Goal: Use online tool/utility: Use online tool/utility

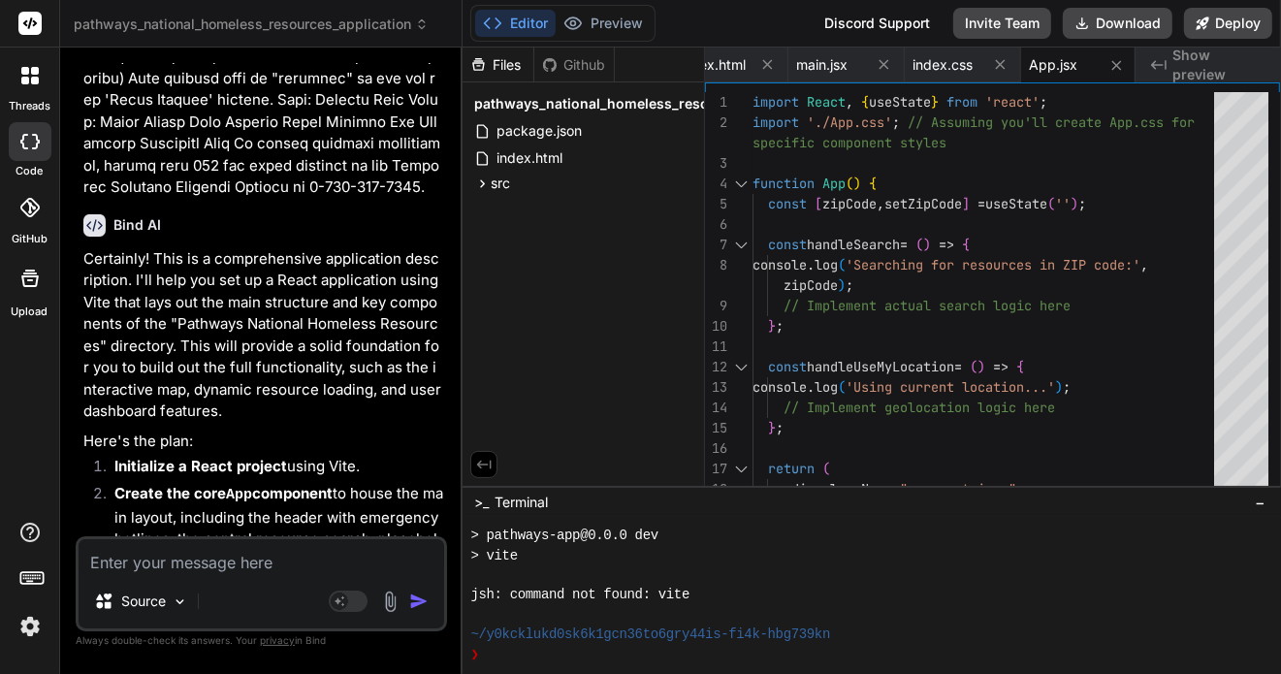
scroll to position [3215, 0]
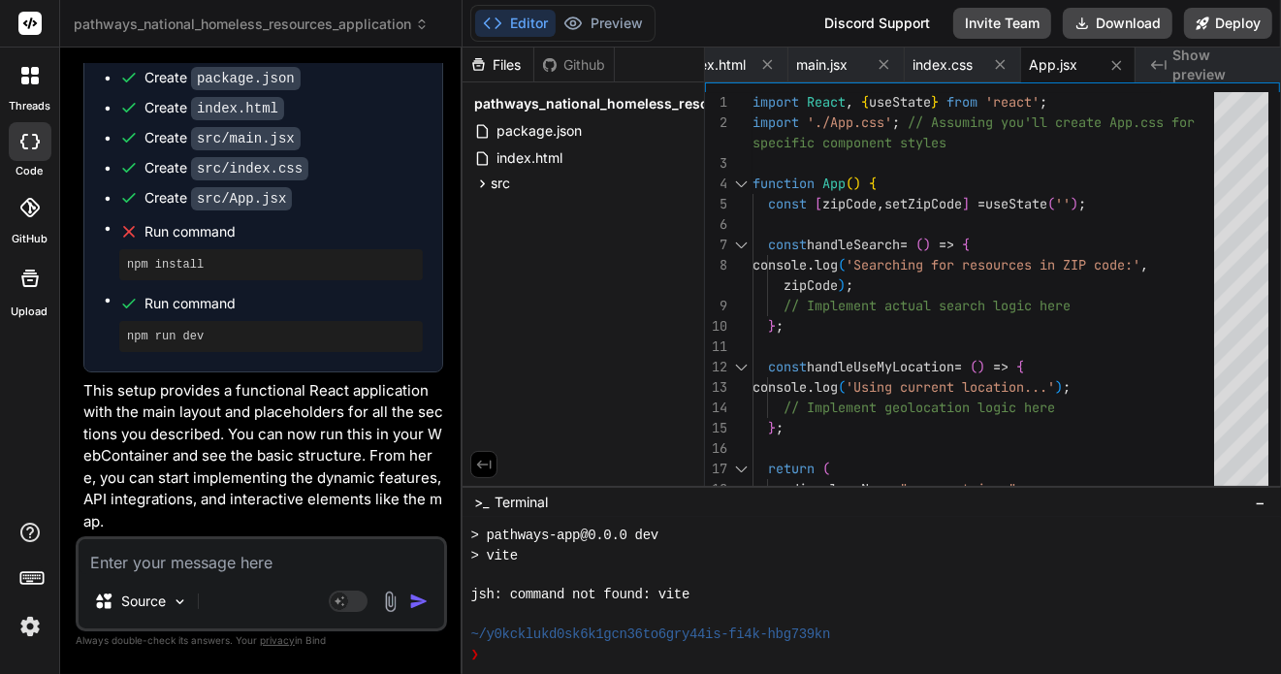
click at [267, 565] on textarea at bounding box center [262, 556] width 366 height 35
click at [176, 609] on img at bounding box center [180, 601] width 16 height 16
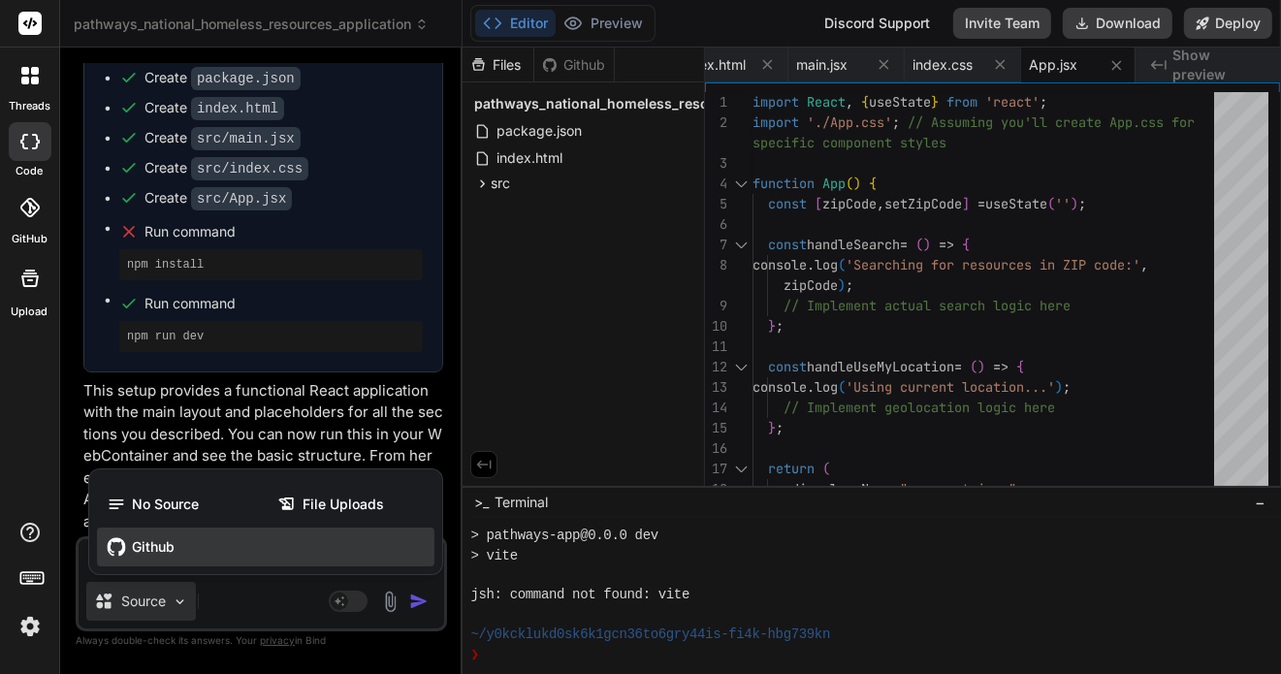
click at [154, 546] on span "Github" at bounding box center [153, 546] width 43 height 19
type textarea "x"
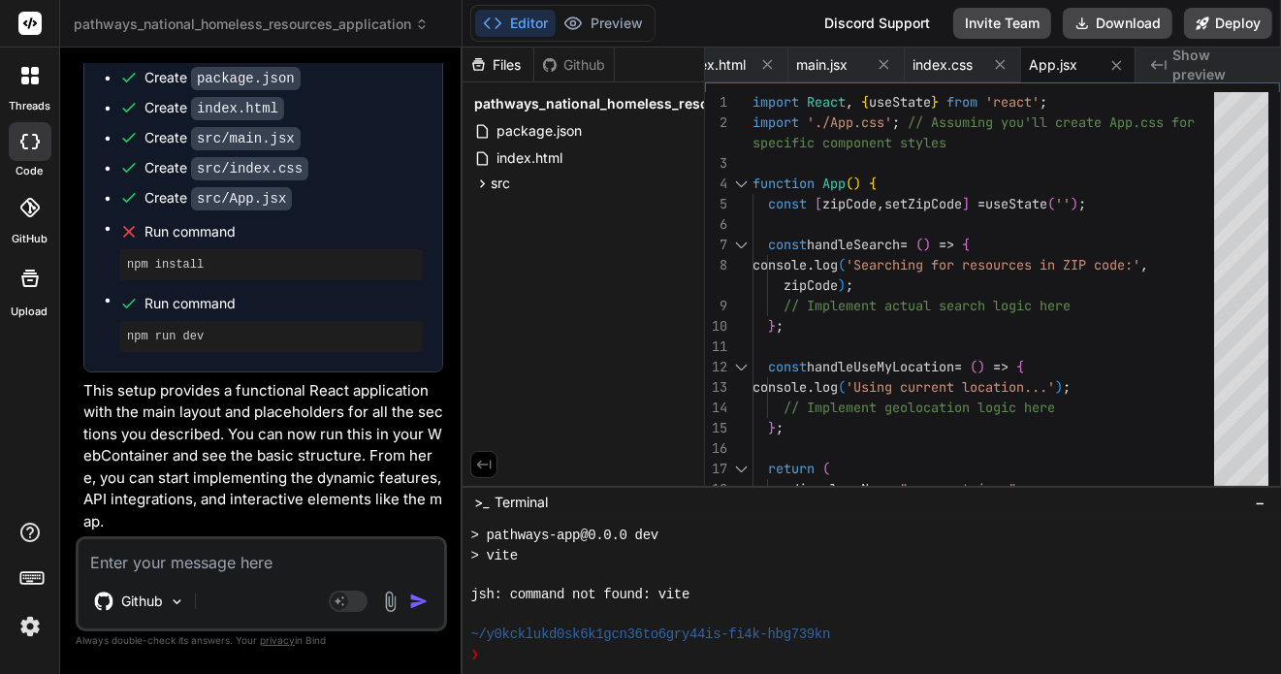
click at [275, 563] on textarea at bounding box center [262, 556] width 366 height 35
type textarea "d"
type textarea "x"
type textarea "di"
type textarea "x"
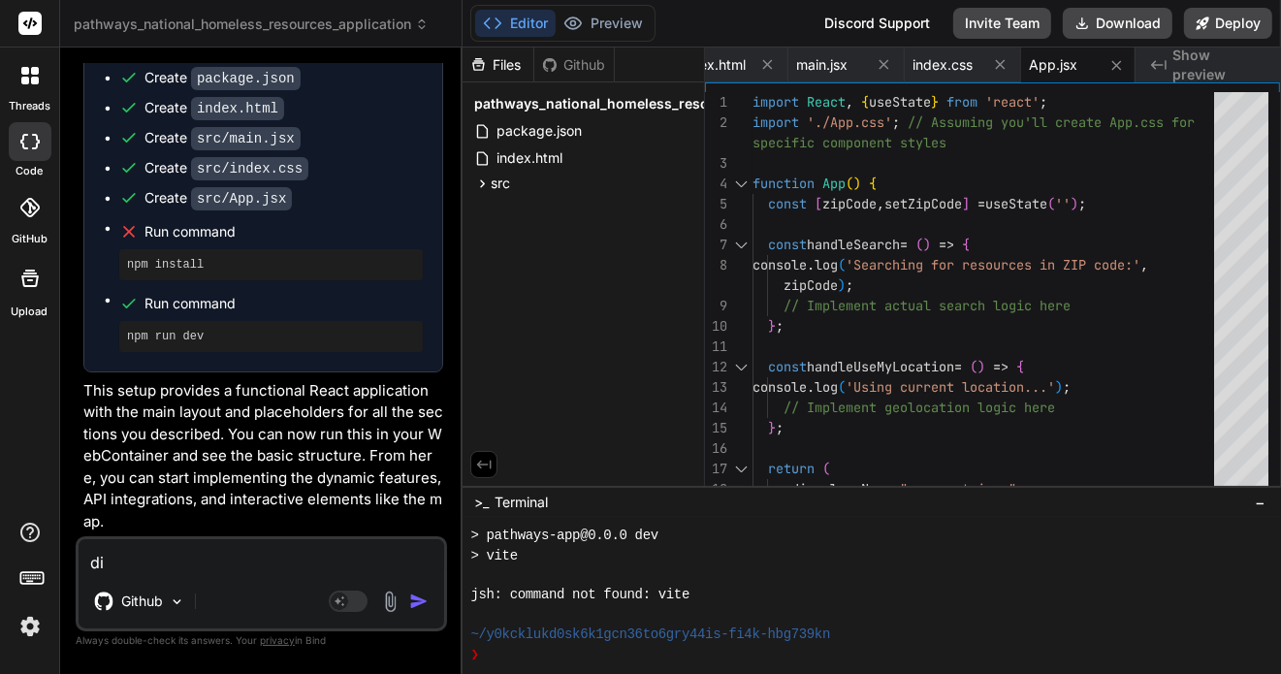
type textarea "dis"
type textarea "x"
type textarea "disp"
type textarea "x"
type textarea "displ"
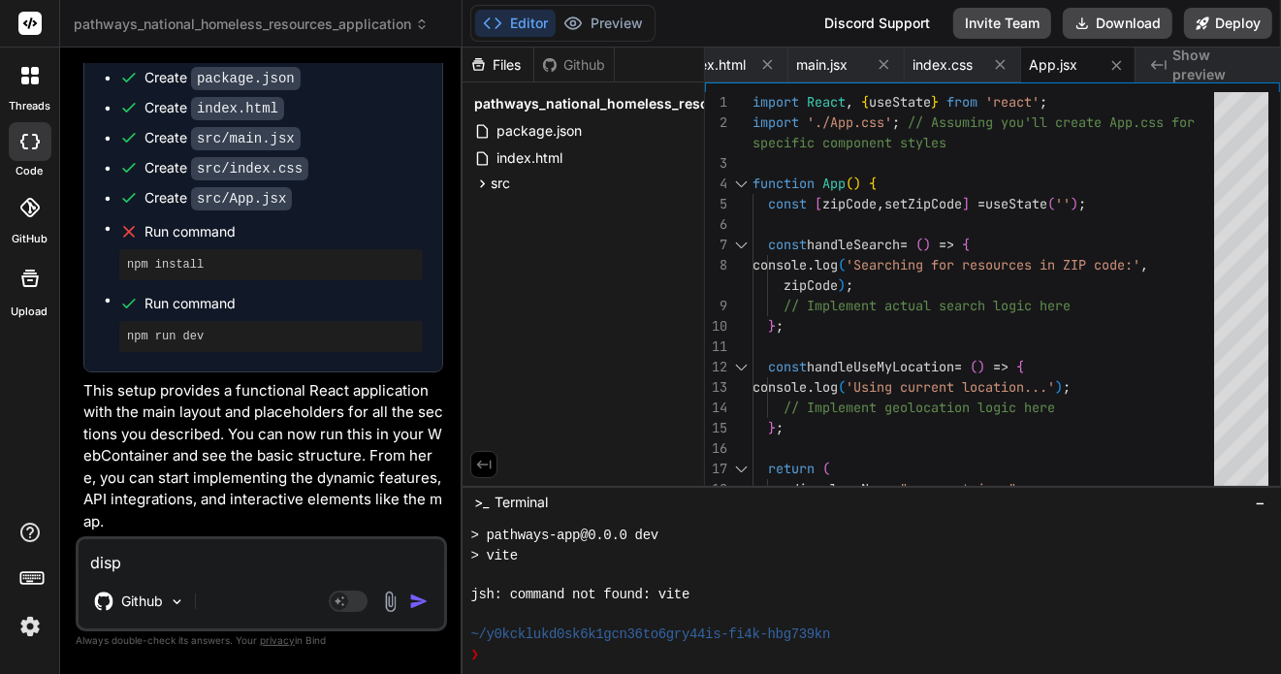
type textarea "x"
type textarea "displa"
type textarea "x"
type textarea "display"
type textarea "x"
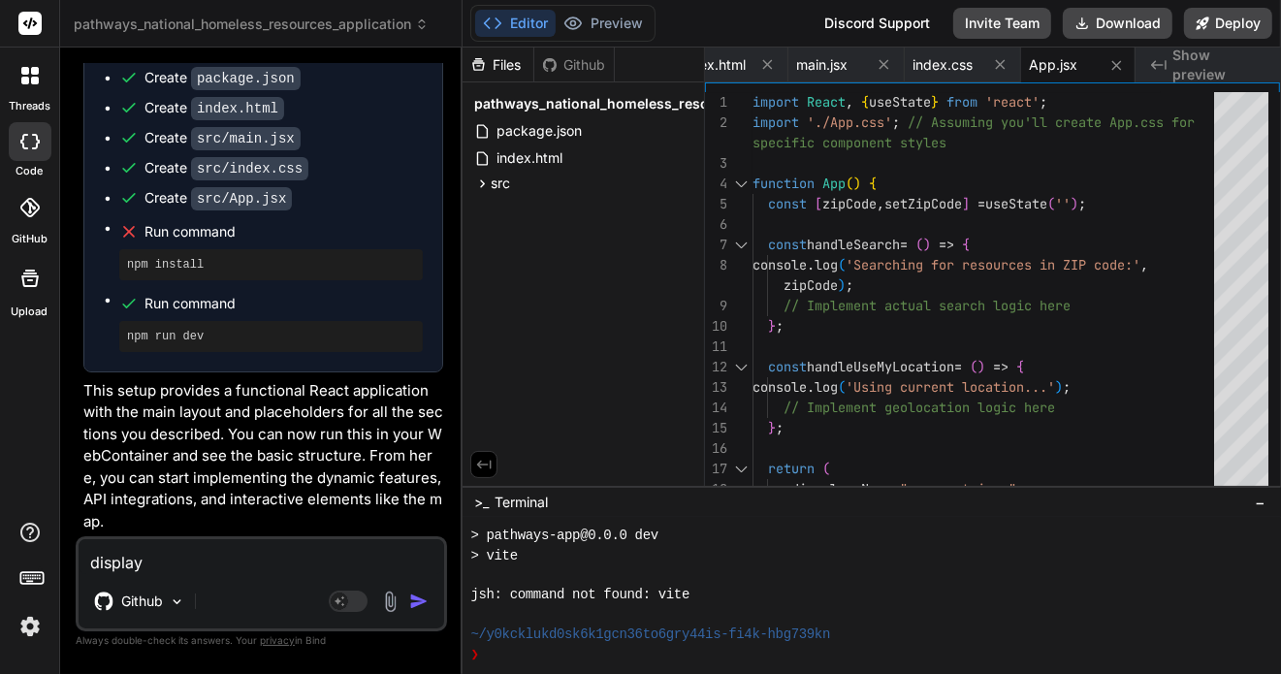
type textarea "display"
type textarea "x"
type textarea "display a"
type textarea "x"
type textarea "display ap"
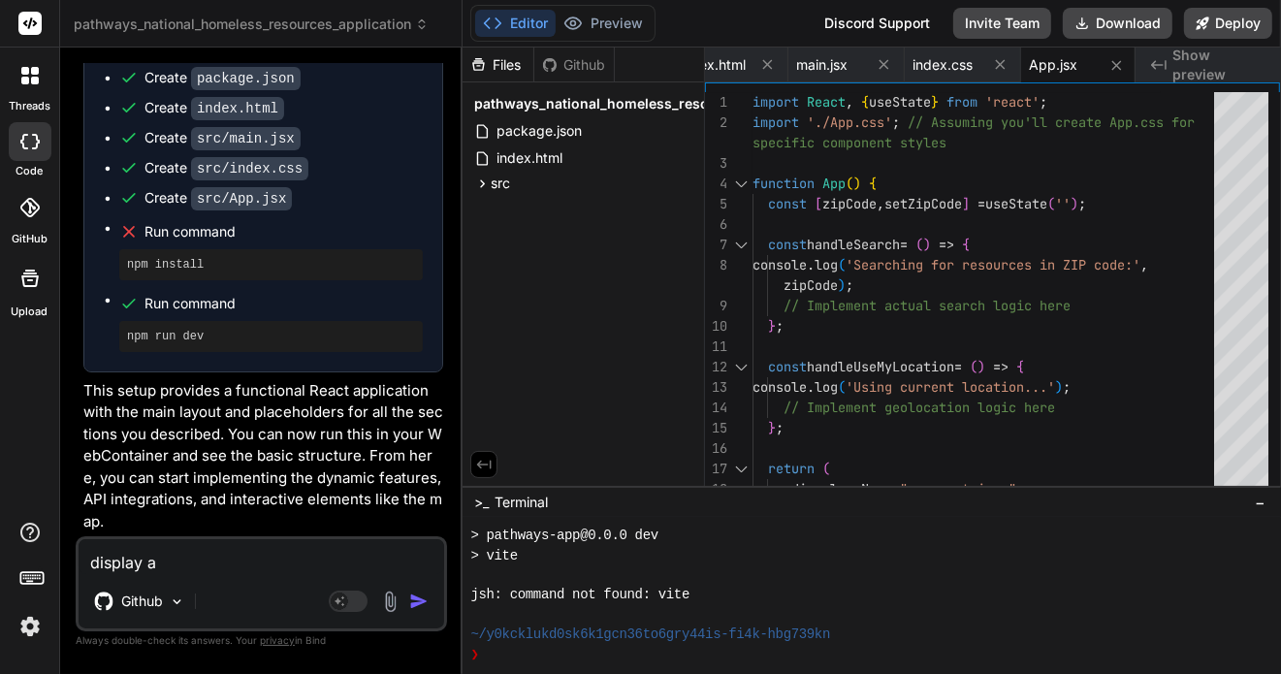
type textarea "x"
type textarea "display app"
type textarea "x"
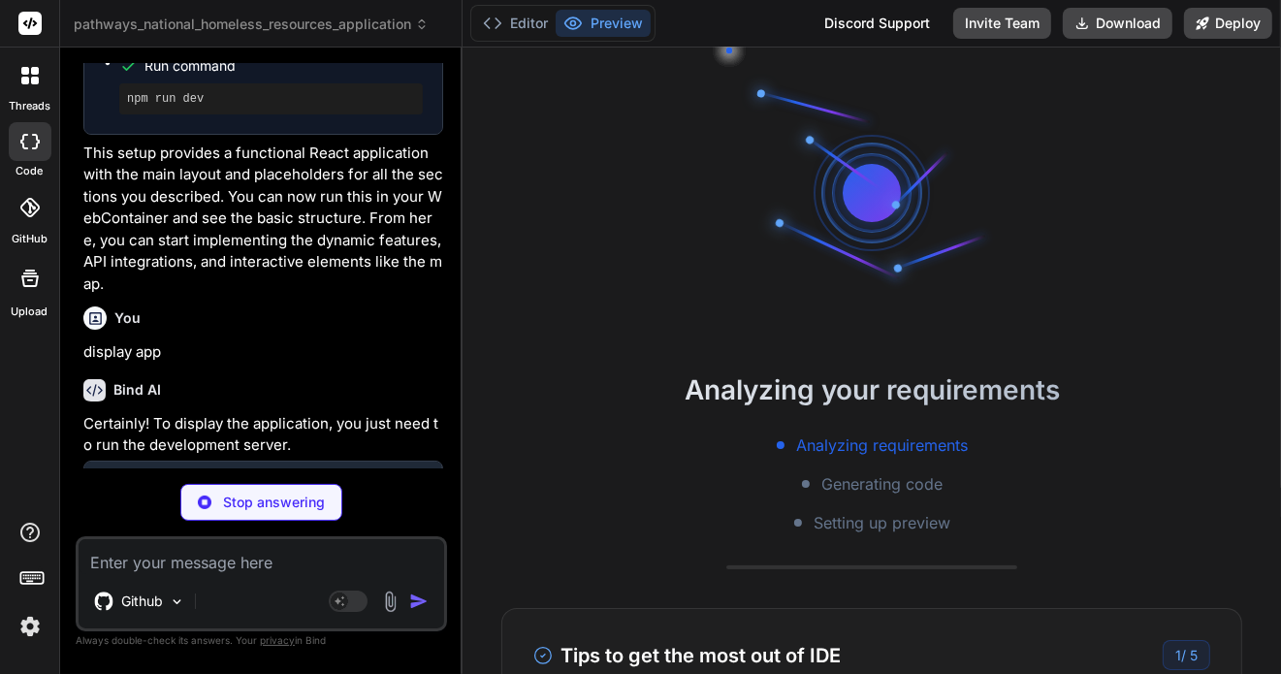
type textarea "x"
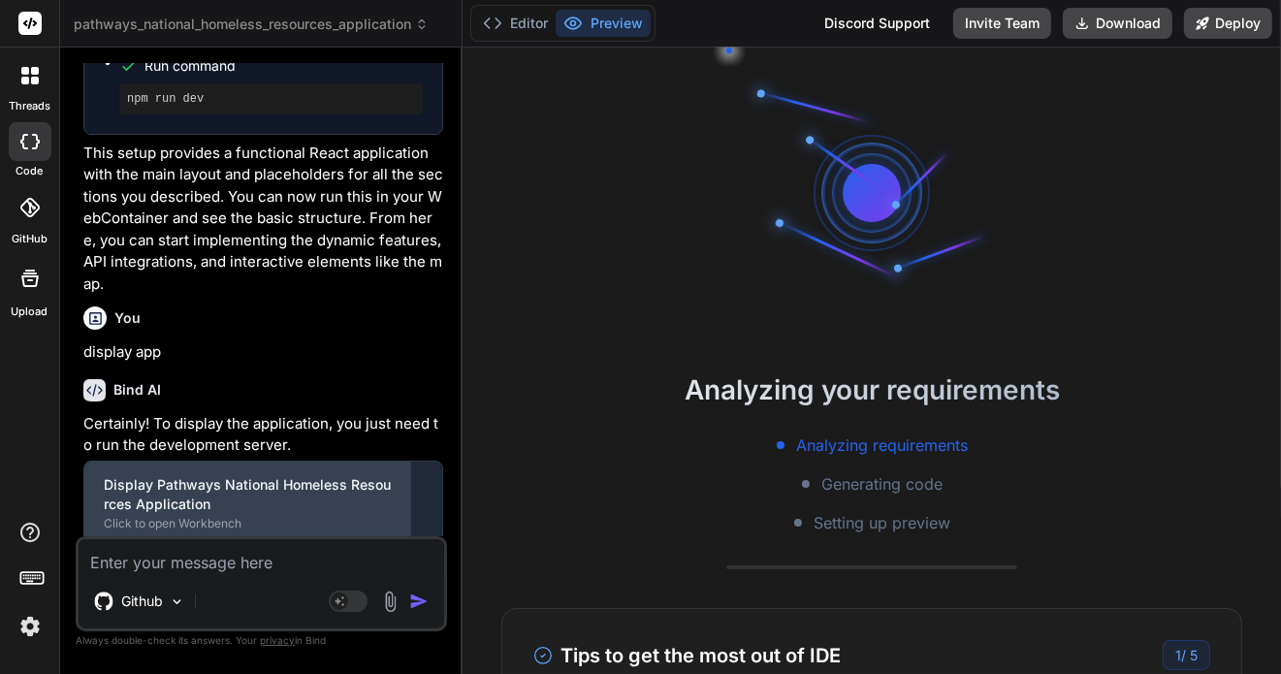
scroll to position [3691, 0]
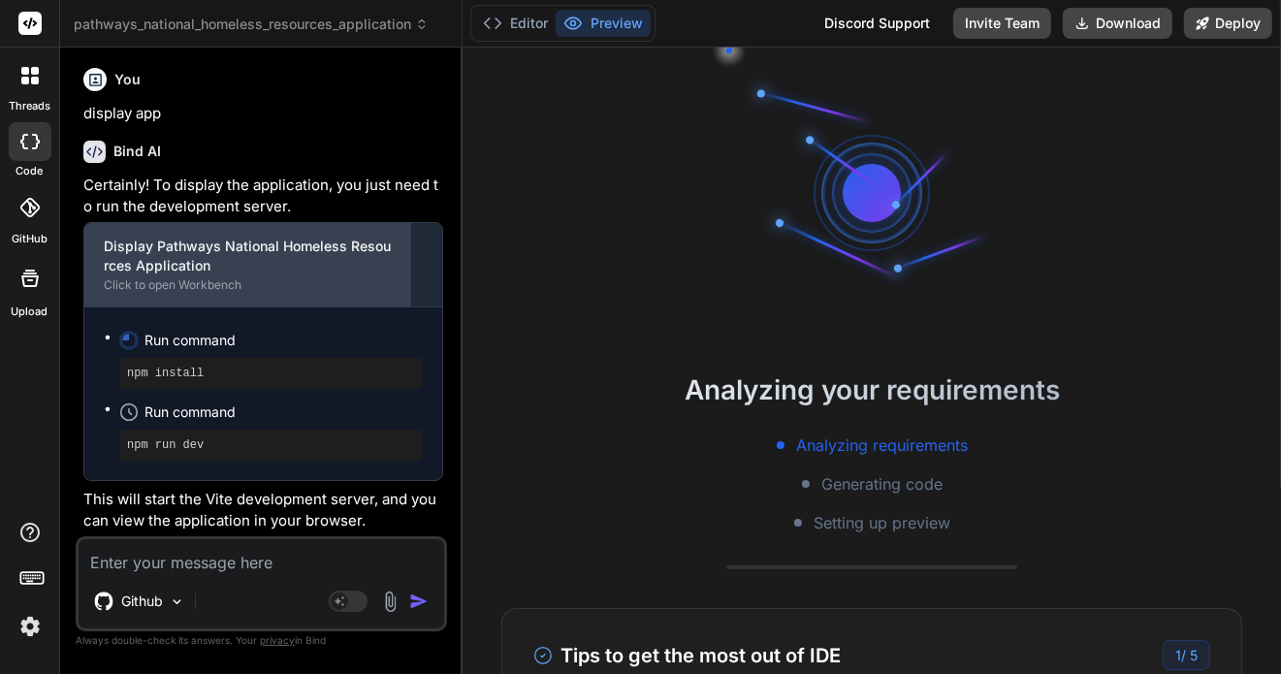
click at [189, 278] on div "Click to open Workbench" at bounding box center [248, 285] width 288 height 16
